Goal: Communication & Community: Connect with others

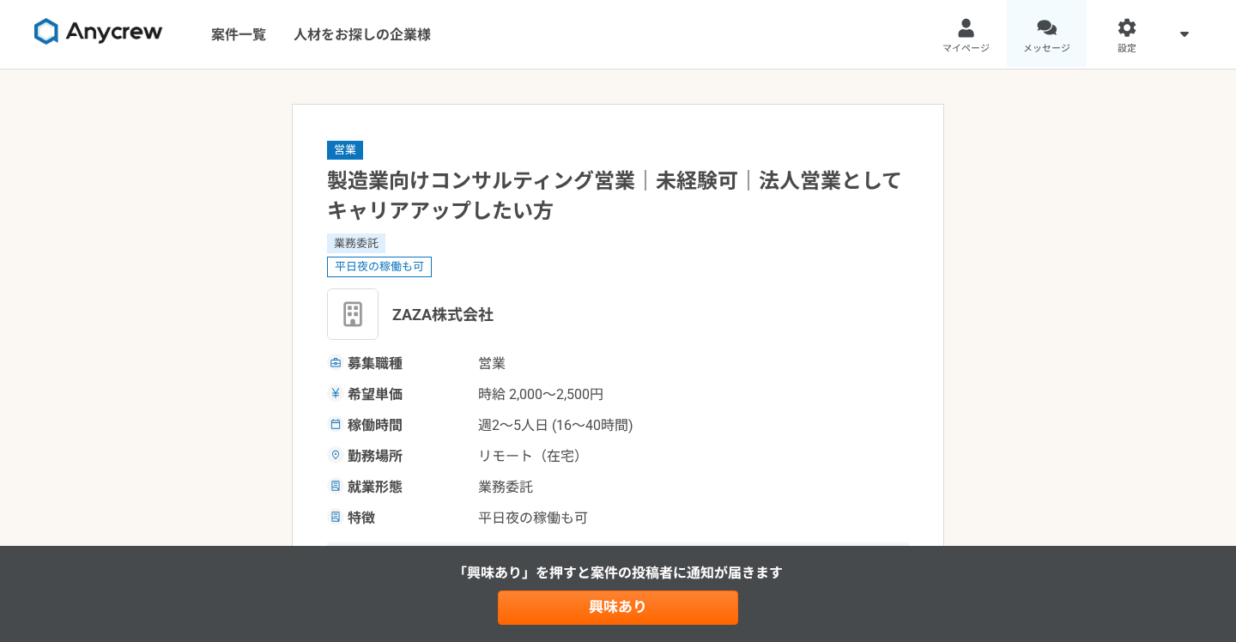
click at [1046, 34] on div at bounding box center [1046, 28] width 20 height 20
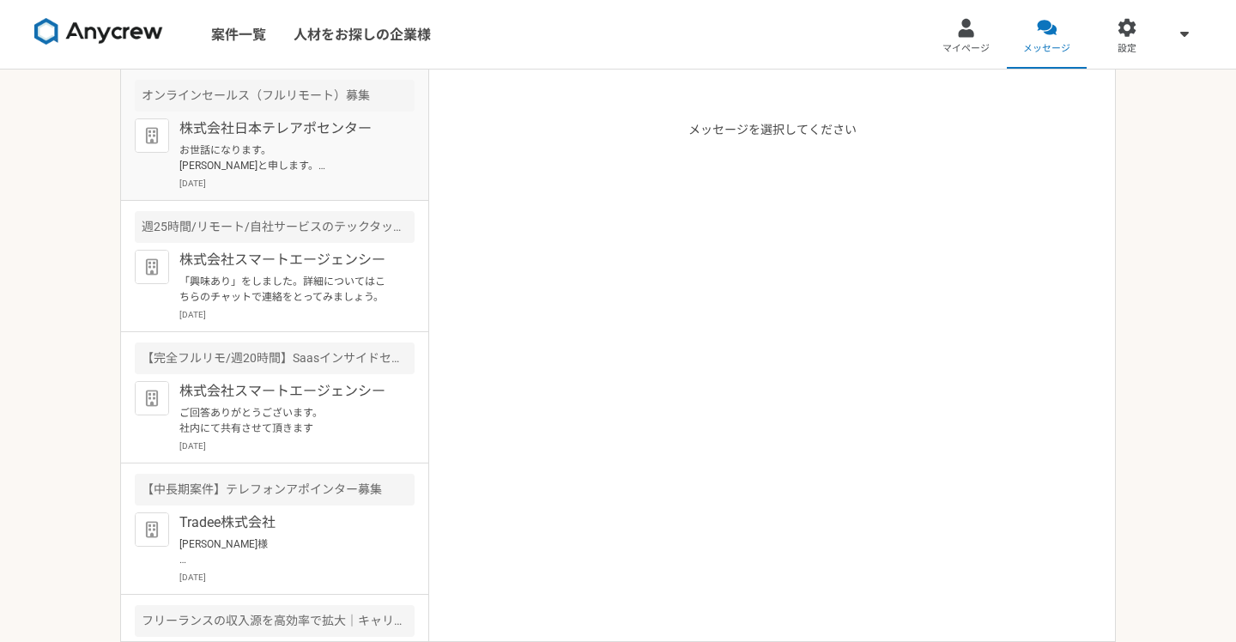
click at [351, 160] on p "お世話になります。 [PERSON_NAME]と申します。 先ほど予定を入れさせていただきましたので、当日はどうぞよろしくお願い致します。" at bounding box center [285, 157] width 212 height 31
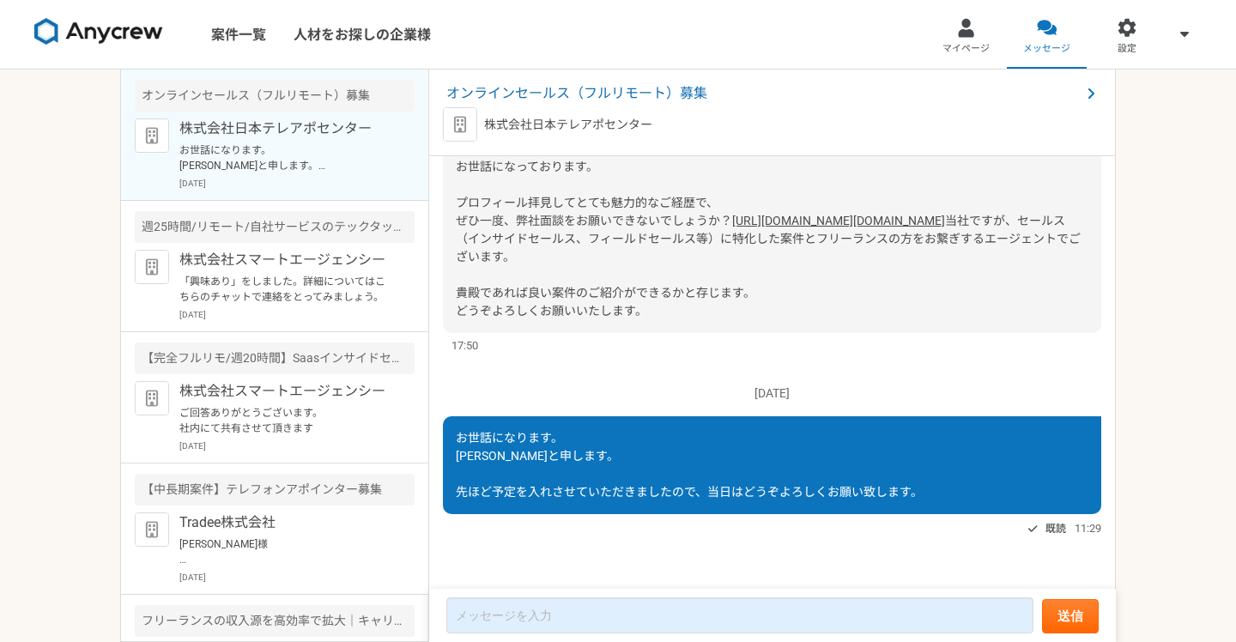
scroll to position [130, 0]
click at [316, 268] on p "株式会社スマートエージェンシー" at bounding box center [285, 260] width 212 height 21
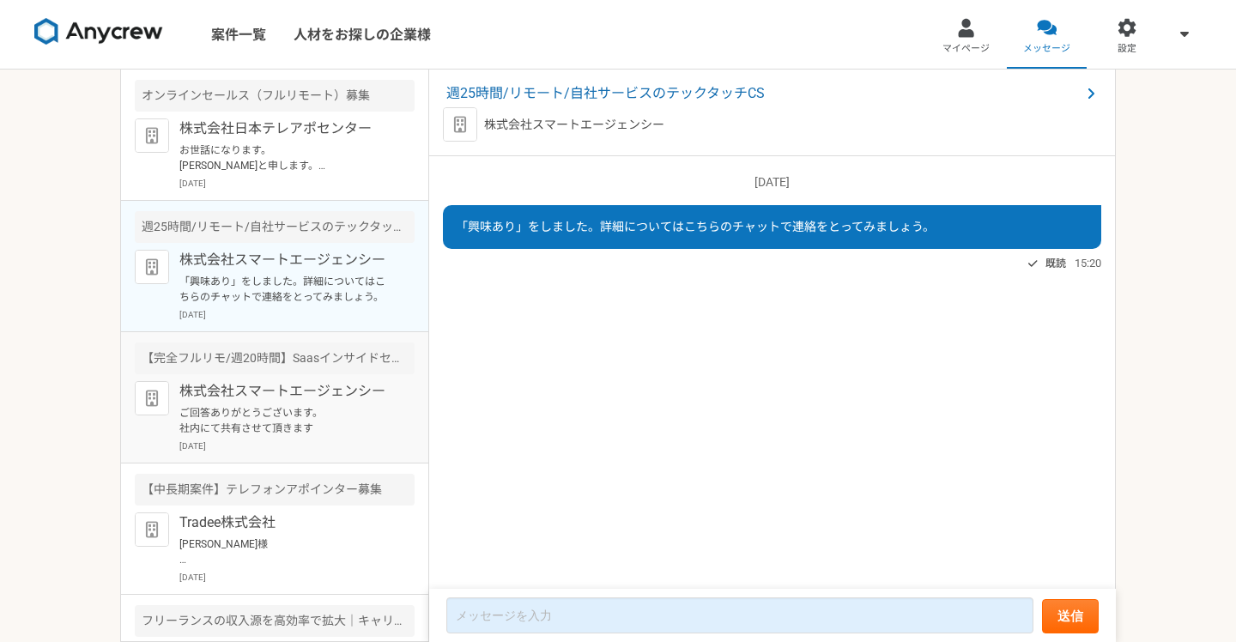
click at [305, 367] on div "【完全フルリモ/週20時間】Saasインサイドセールス業務／立ち上げフェーズ" at bounding box center [275, 358] width 280 height 32
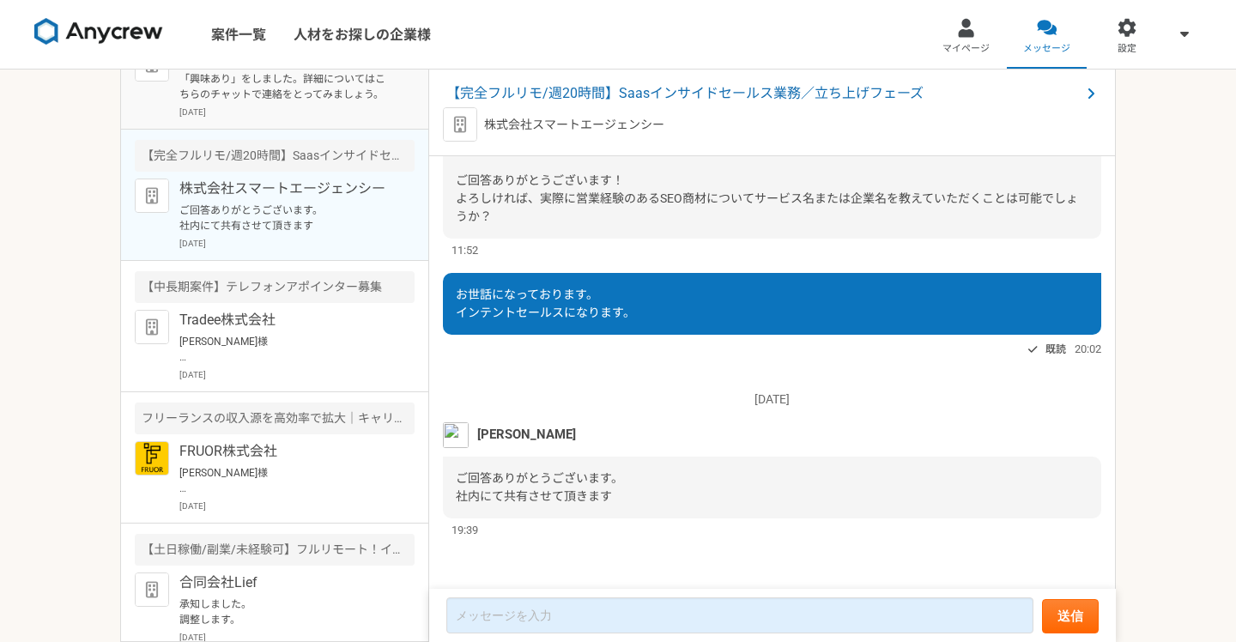
scroll to position [208, 0]
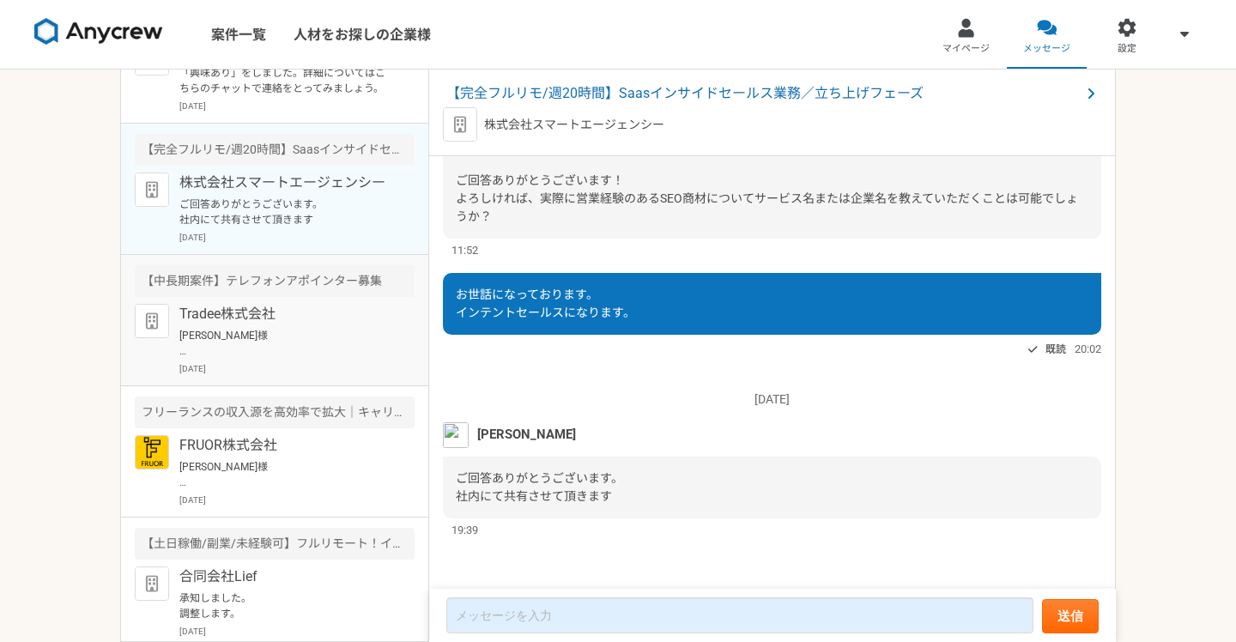
click at [349, 318] on p "Tradee株式会社" at bounding box center [285, 314] width 212 height 21
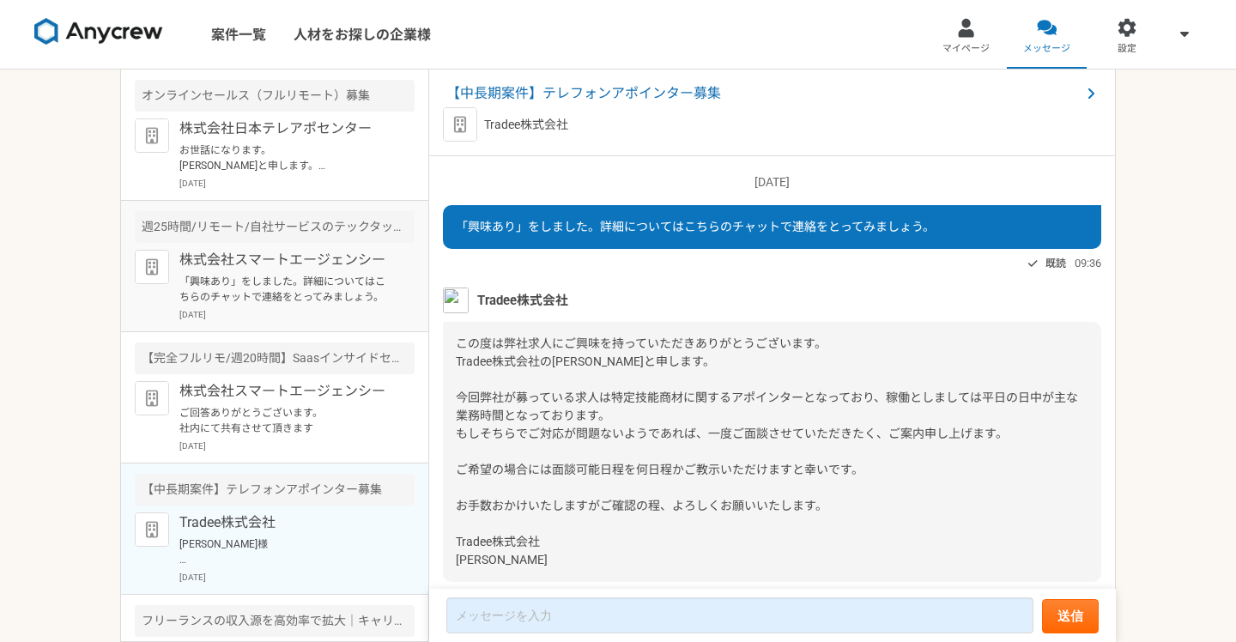
click at [313, 295] on p "「興味あり」をしました。詳細についてはこちらのチャットで連絡をとってみましょう。" at bounding box center [285, 289] width 212 height 31
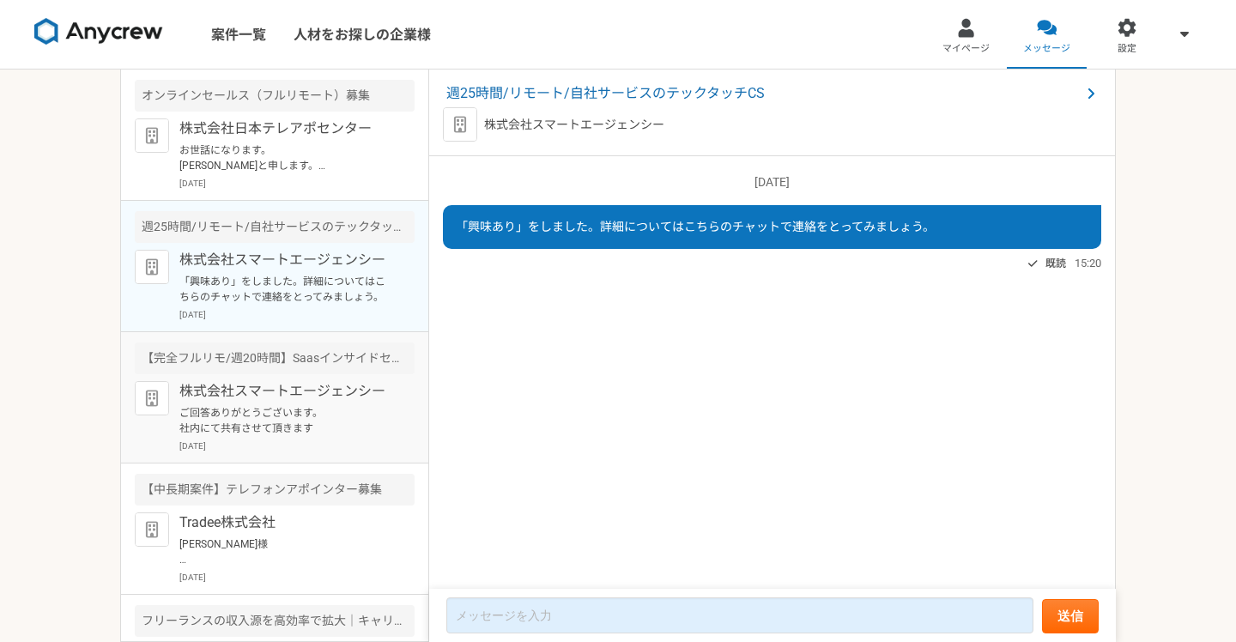
click at [326, 394] on p "株式会社スマートエージェンシー" at bounding box center [285, 391] width 212 height 21
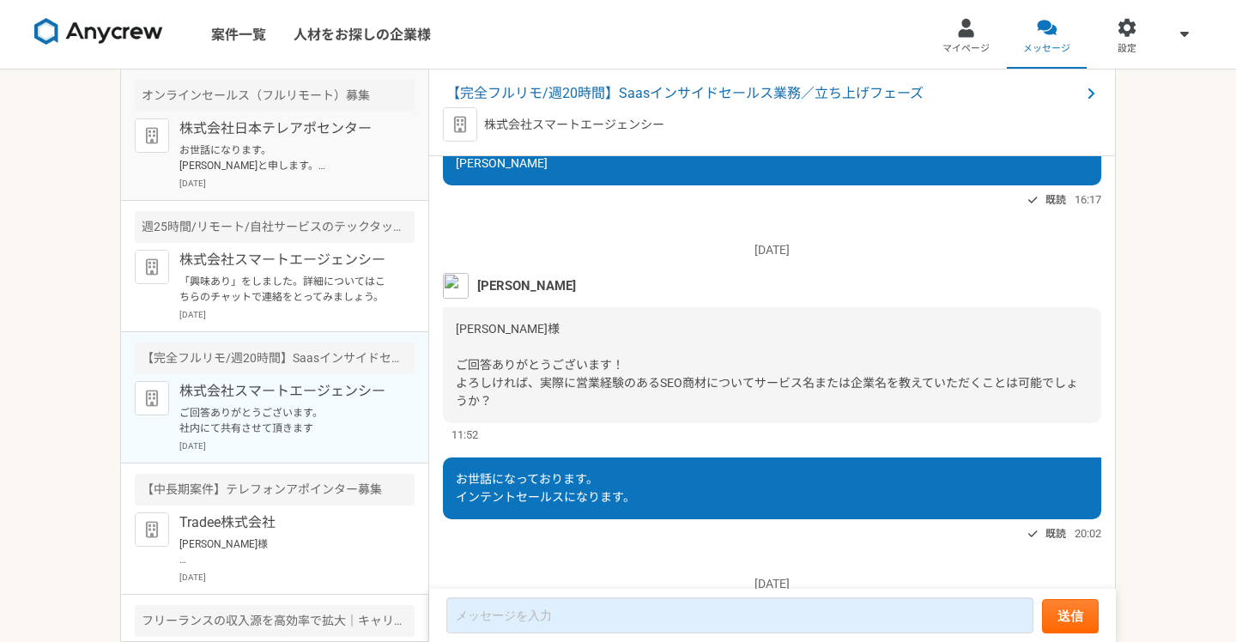
click at [289, 124] on p "株式会社日本テレアポセンター" at bounding box center [285, 128] width 212 height 21
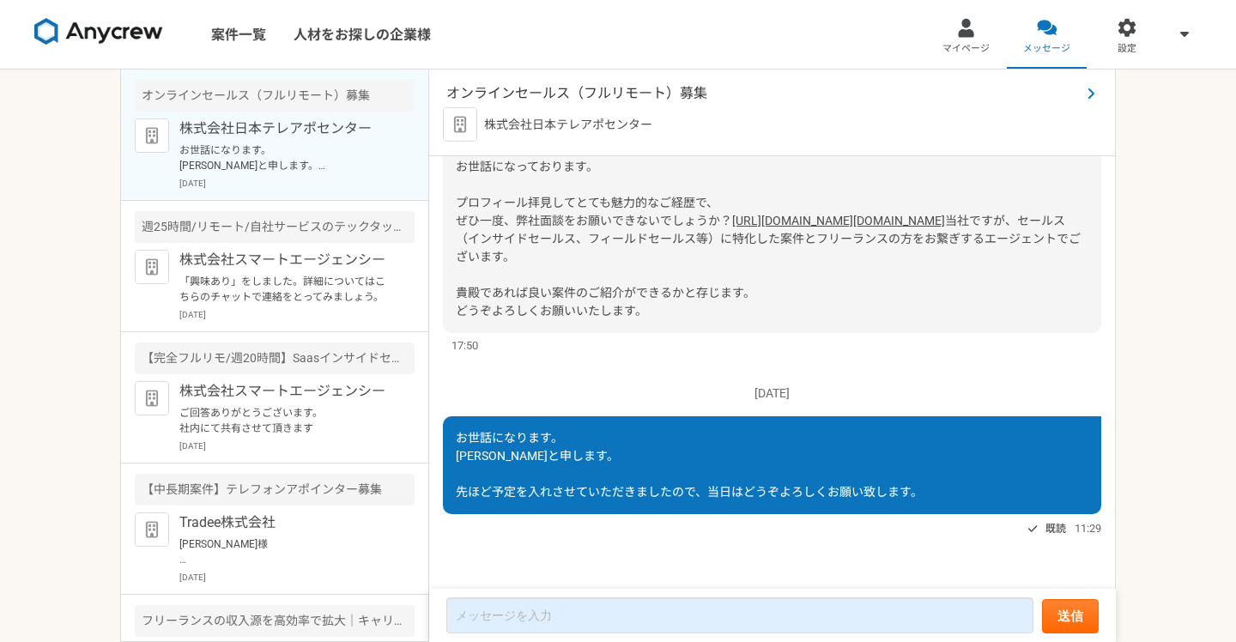
click at [519, 94] on span "オンラインセールス（フルリモート）募集" at bounding box center [763, 93] width 634 height 21
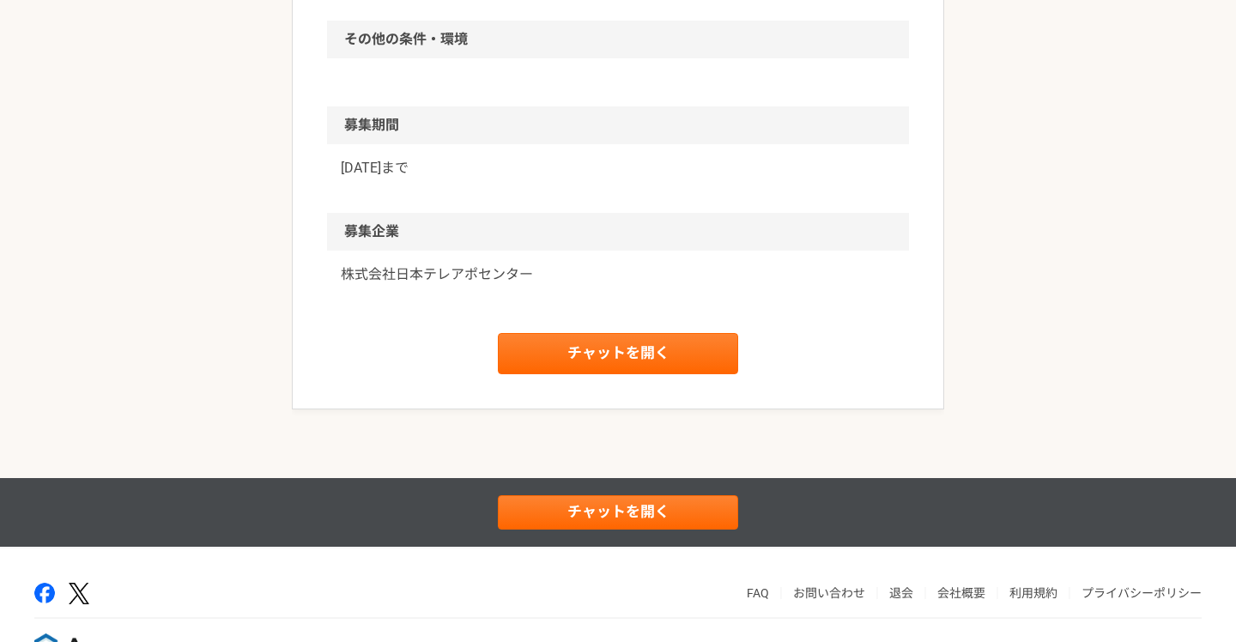
scroll to position [1437, 0]
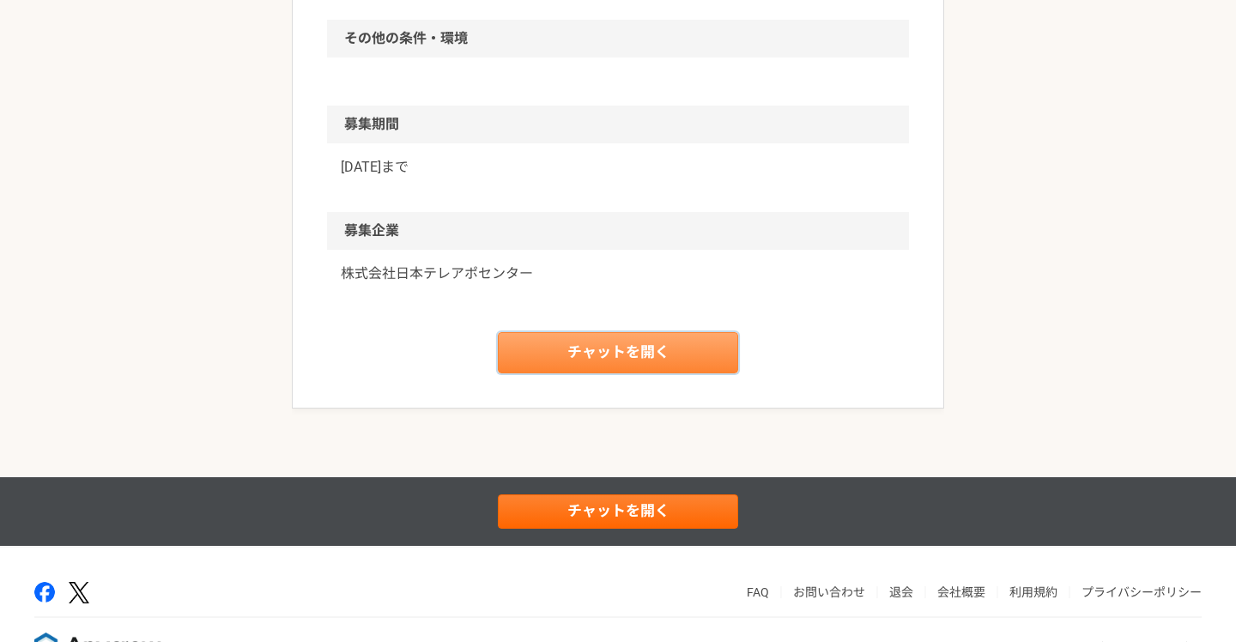
click at [579, 341] on link "チャットを開く" at bounding box center [618, 352] width 240 height 41
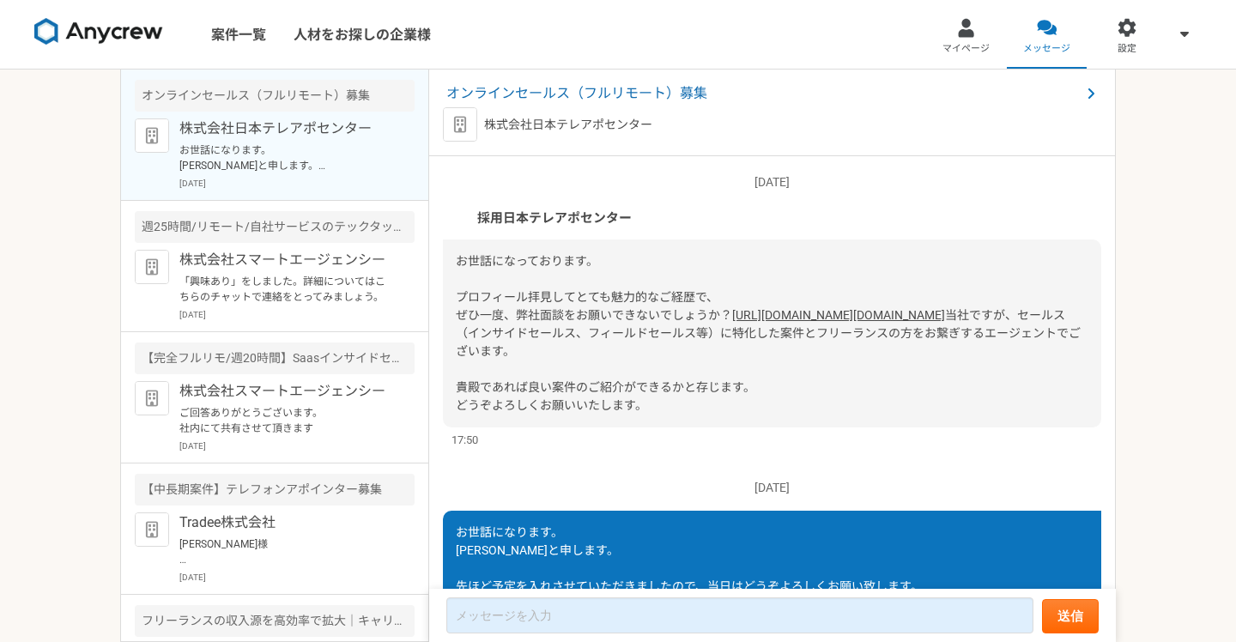
scroll to position [130, 0]
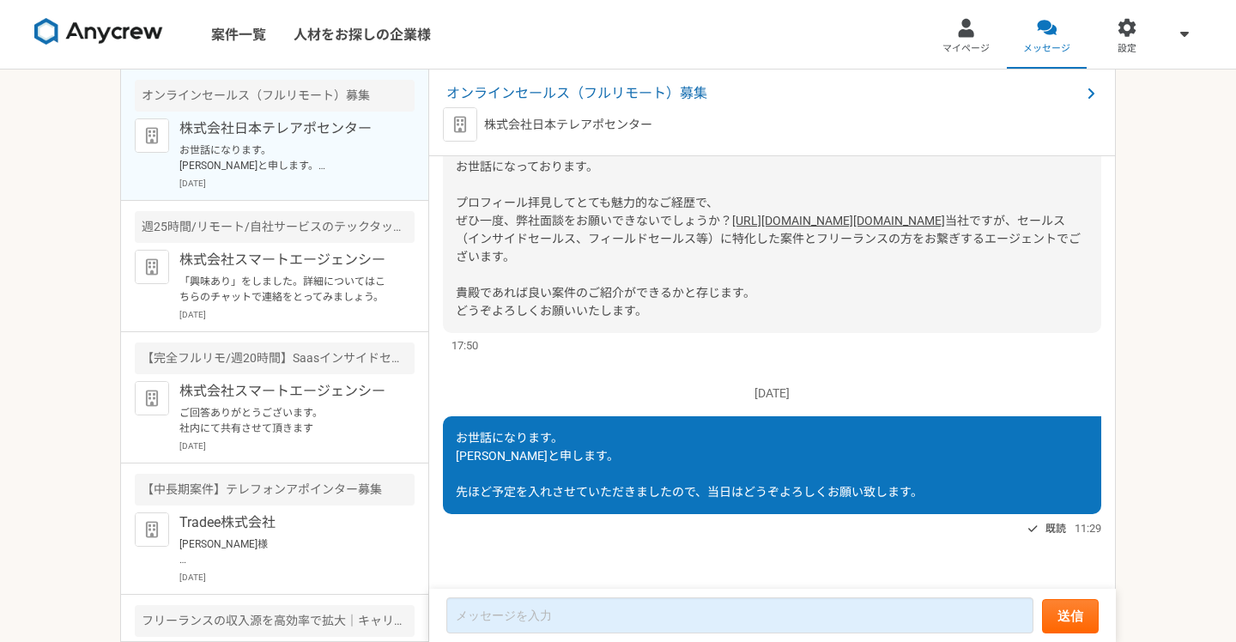
click at [732, 214] on link "[URL][DOMAIN_NAME][DOMAIN_NAME]" at bounding box center [838, 221] width 213 height 14
